Goal: Transaction & Acquisition: Purchase product/service

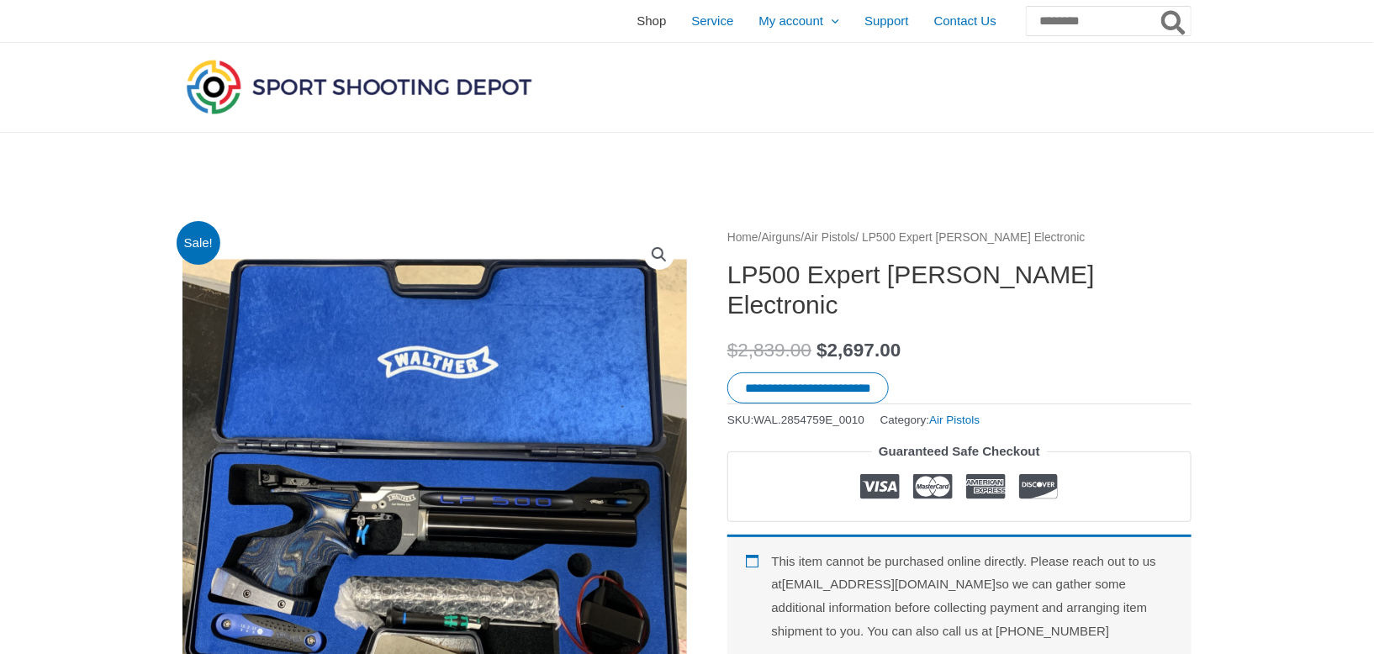
click at [637, 24] on span "Shop" at bounding box center [651, 21] width 29 height 42
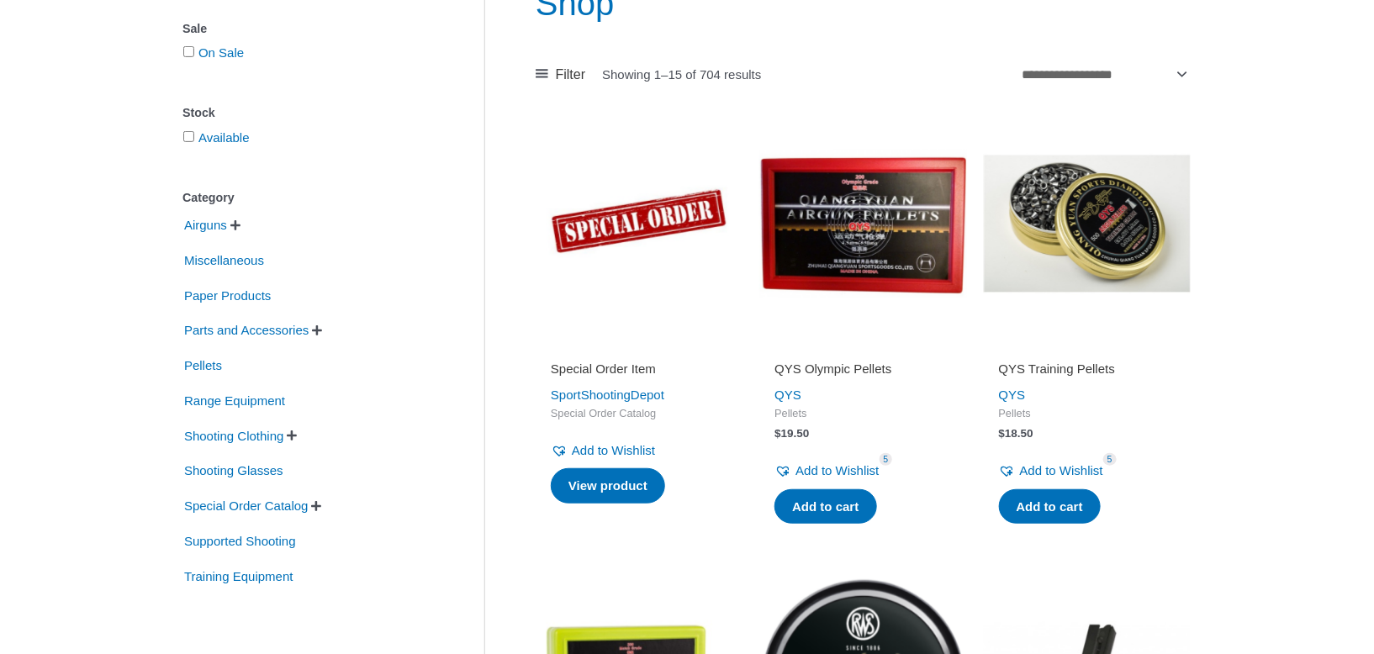
scroll to position [252, 0]
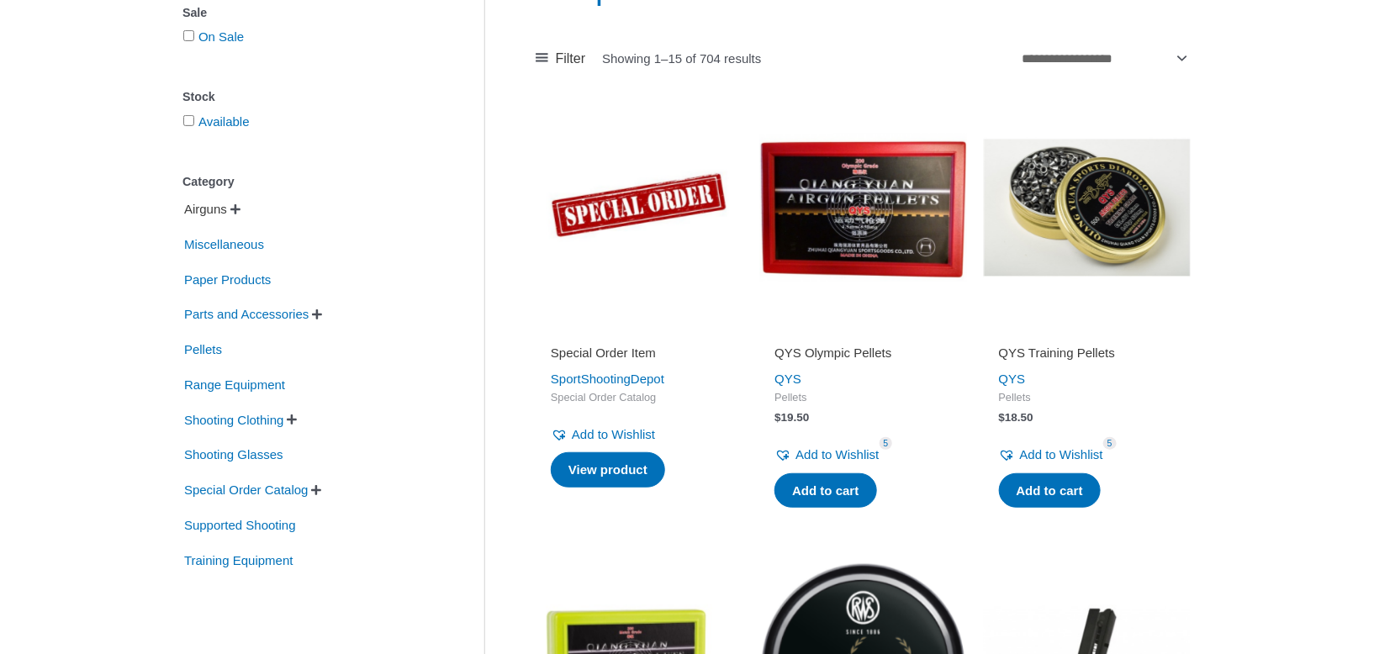
click at [229, 213] on span "Airguns" at bounding box center [205, 209] width 46 height 29
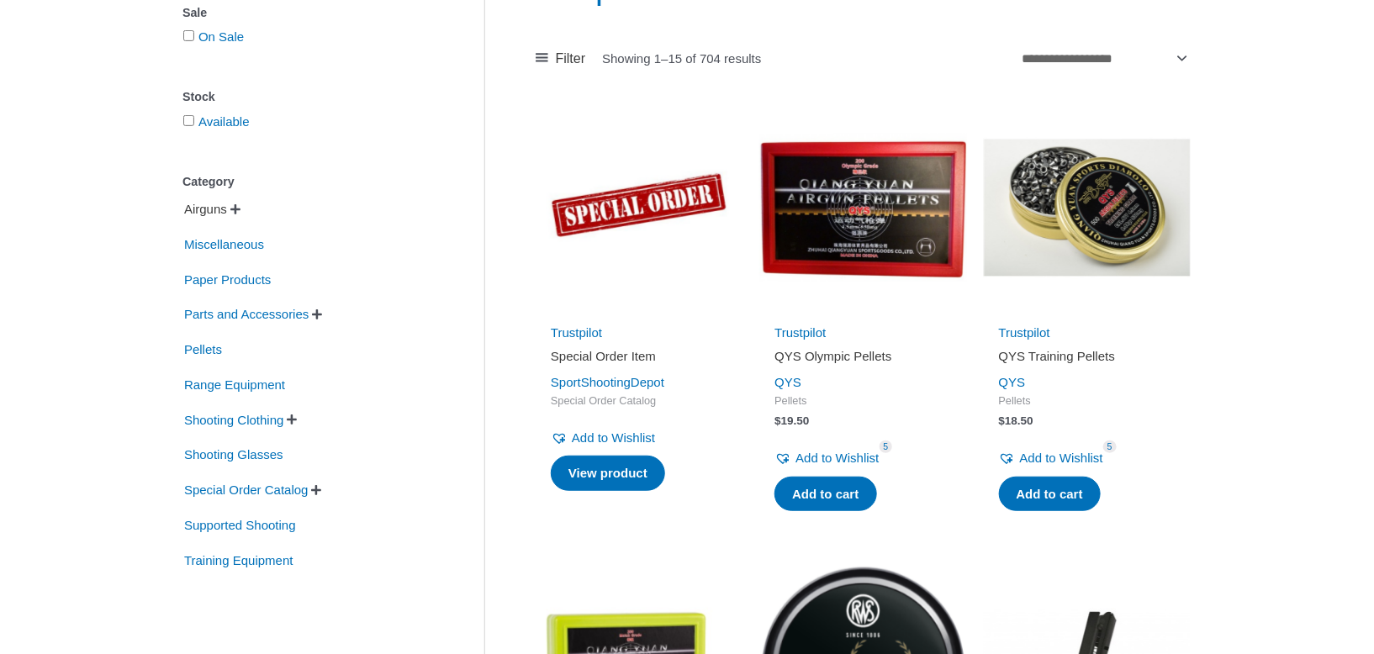
click at [212, 205] on span "Airguns" at bounding box center [205, 209] width 46 height 29
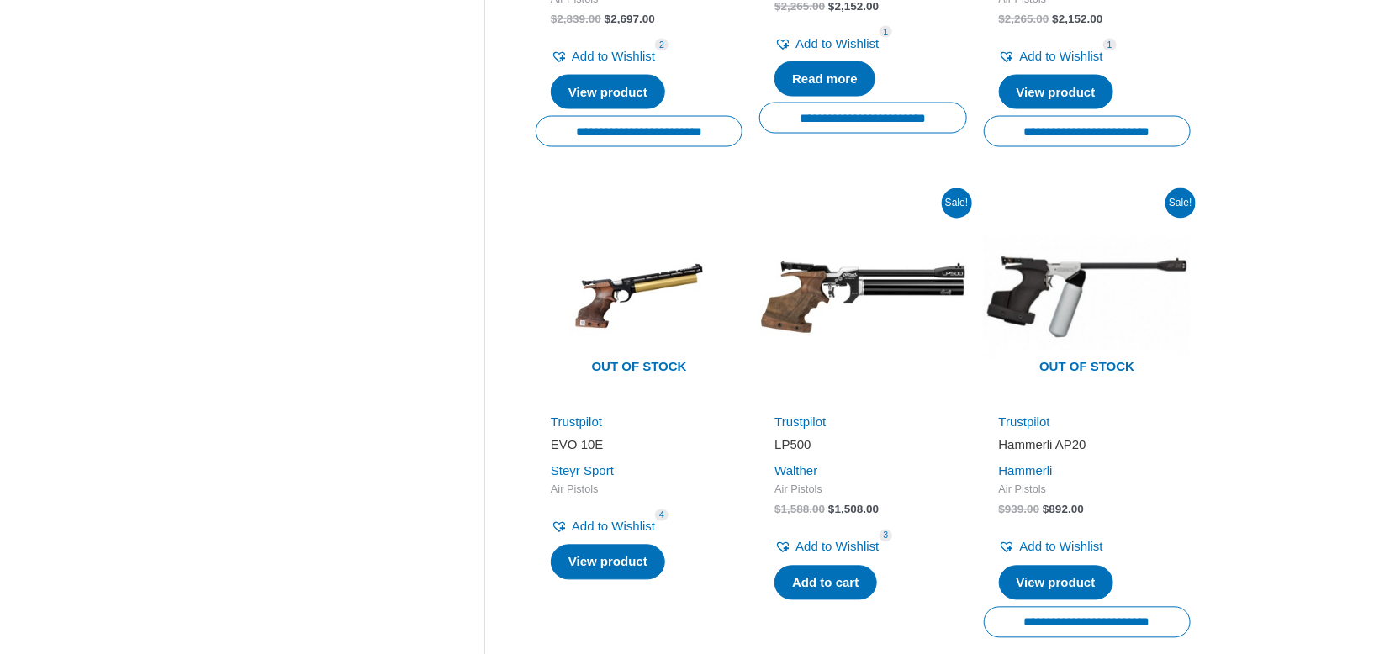
scroll to position [840, 0]
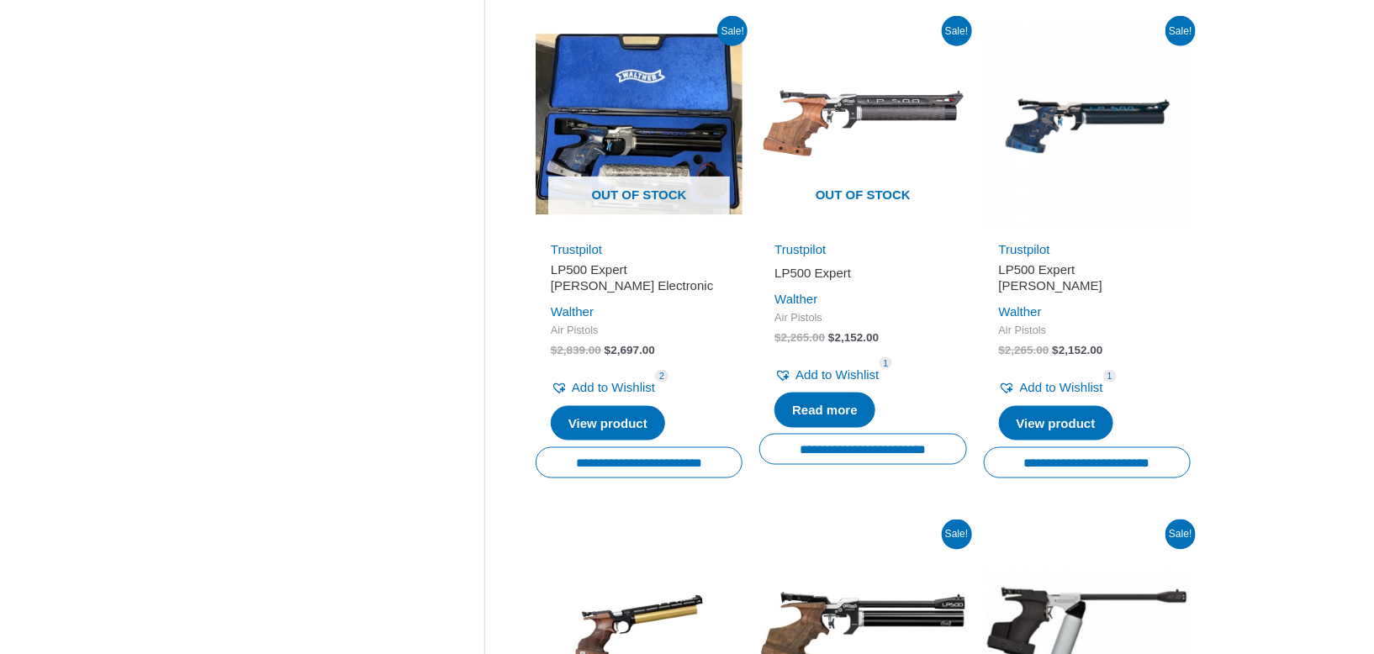
click at [810, 265] on h2 "LP500 Expert" at bounding box center [862, 273] width 177 height 17
